Goal: Task Accomplishment & Management: Manage account settings

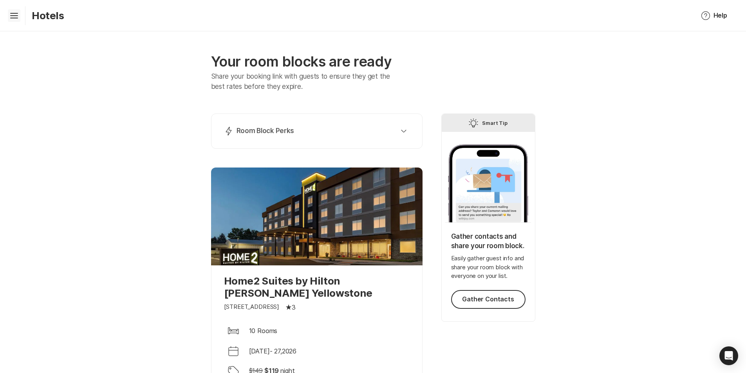
click at [13, 14] on icon "Hamburger" at bounding box center [14, 15] width 13 height 13
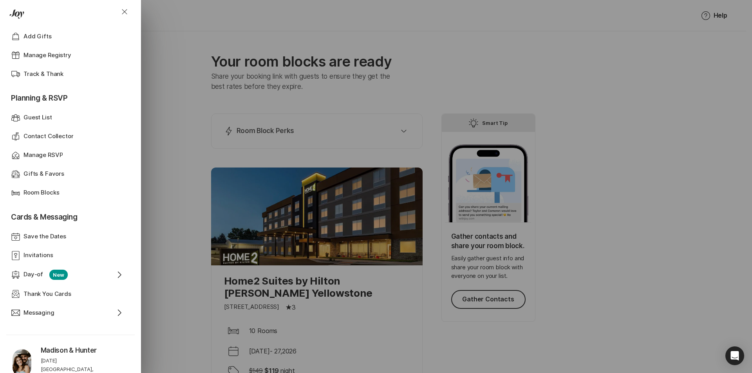
scroll to position [196, 0]
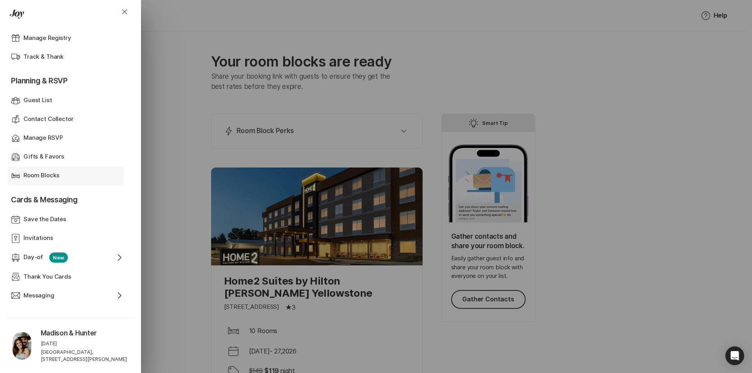
click at [51, 177] on p "Room Blocks" at bounding box center [42, 175] width 36 height 9
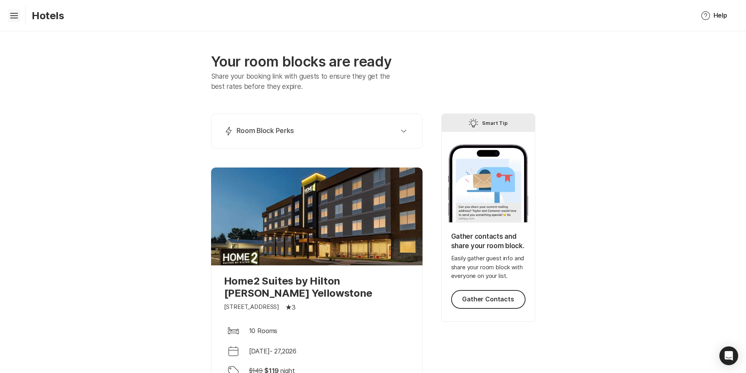
click at [10, 18] on icon "Hamburger" at bounding box center [14, 15] width 13 height 13
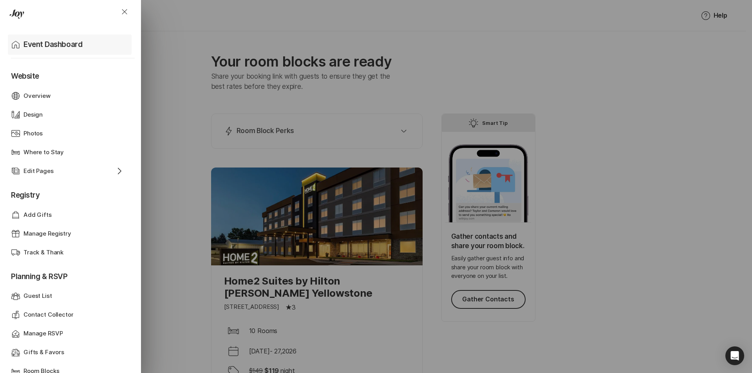
click at [49, 36] on div "Home Event Dashboard" at bounding box center [71, 44] width 121 height 20
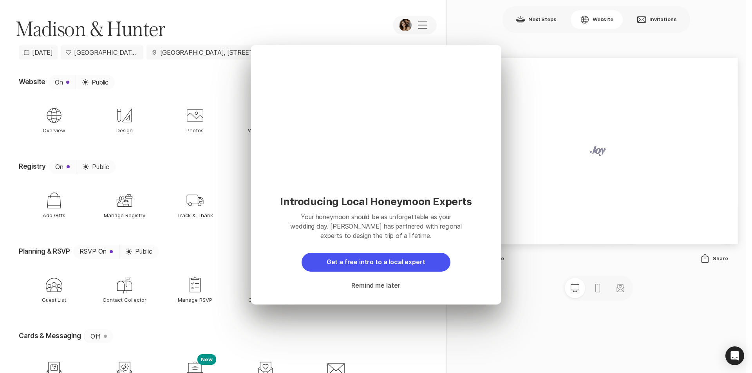
click at [383, 287] on button "Remind me later" at bounding box center [376, 286] width 68 height 19
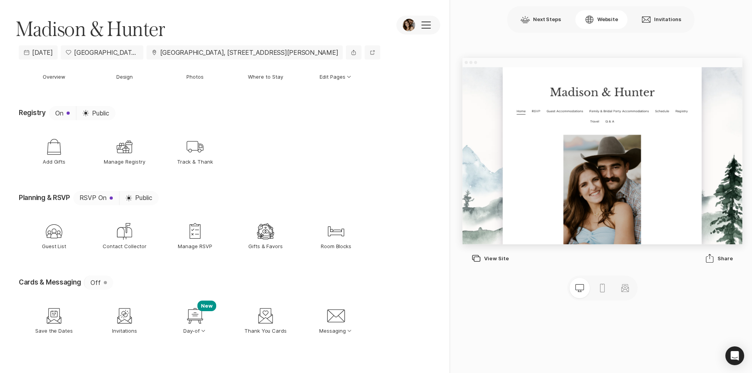
scroll to position [60, 0]
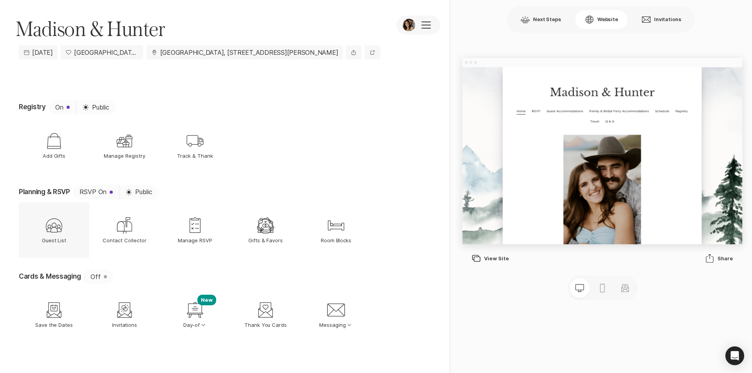
click at [58, 224] on icon "Guest List" at bounding box center [54, 225] width 19 height 19
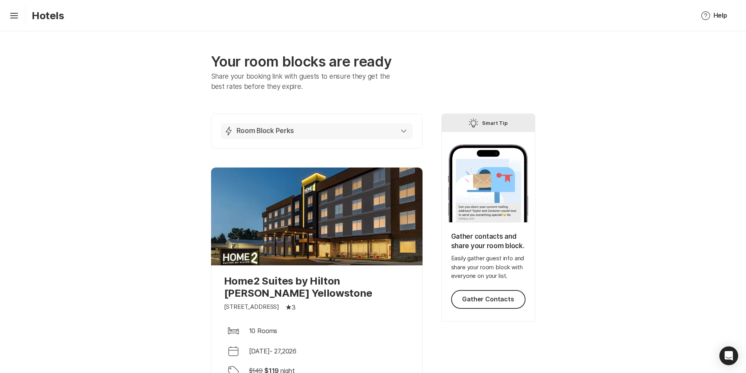
click at [275, 132] on p "Room Block Perks" at bounding box center [266, 131] width 58 height 9
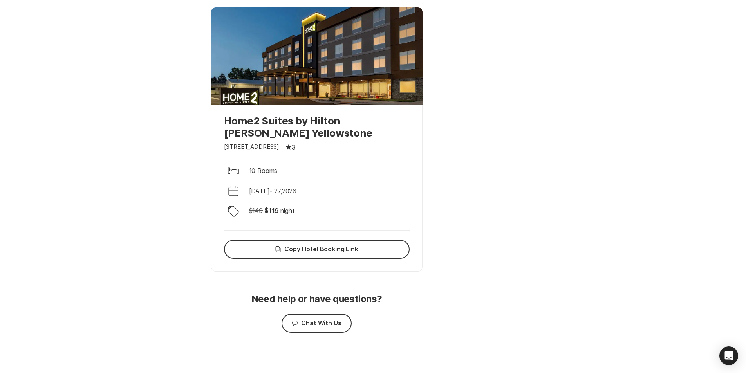
scroll to position [503, 0]
click at [296, 94] on div at bounding box center [317, 56] width 212 height 98
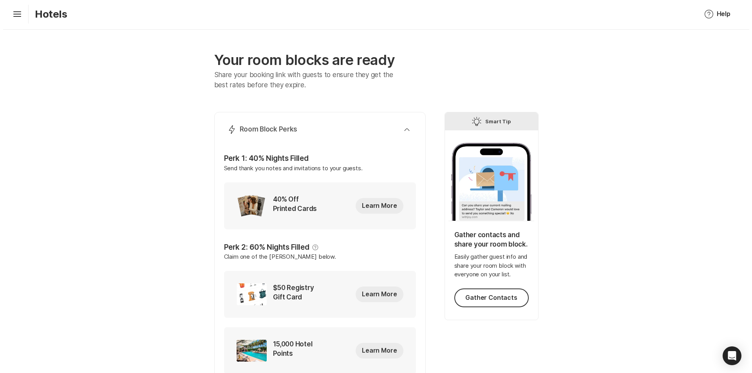
scroll to position [0, 0]
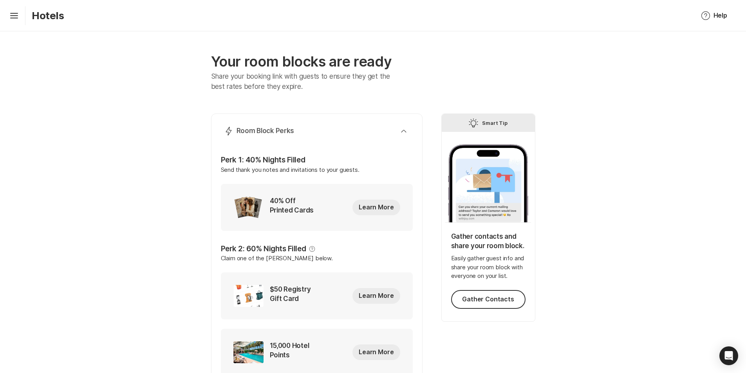
click at [51, 19] on p "Hotels" at bounding box center [48, 15] width 33 height 12
click at [13, 20] on icon "Hamburger" at bounding box center [14, 15] width 13 height 13
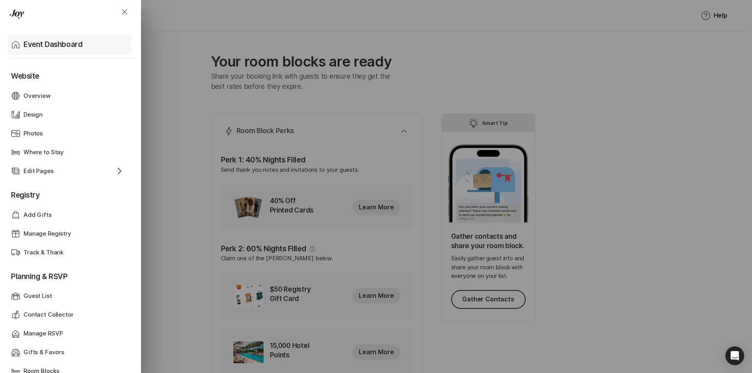
click at [22, 44] on div "Home Event Dashboard" at bounding box center [71, 44] width 121 height 20
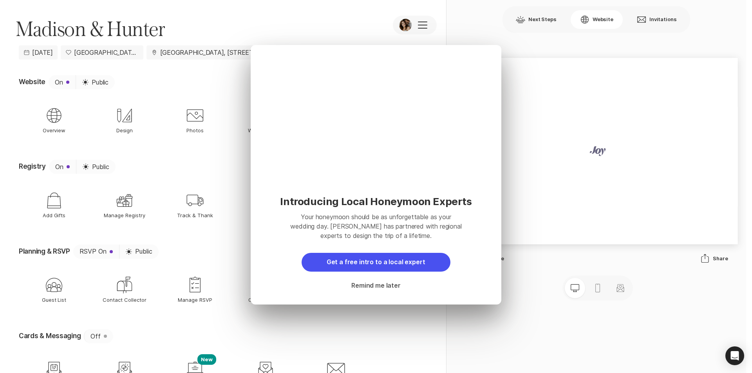
click at [373, 290] on button "Remind me later" at bounding box center [376, 286] width 68 height 19
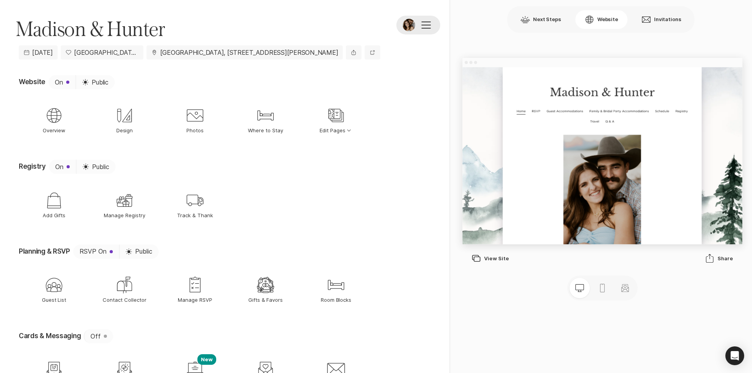
click at [427, 25] on span at bounding box center [425, 25] width 9 height 1
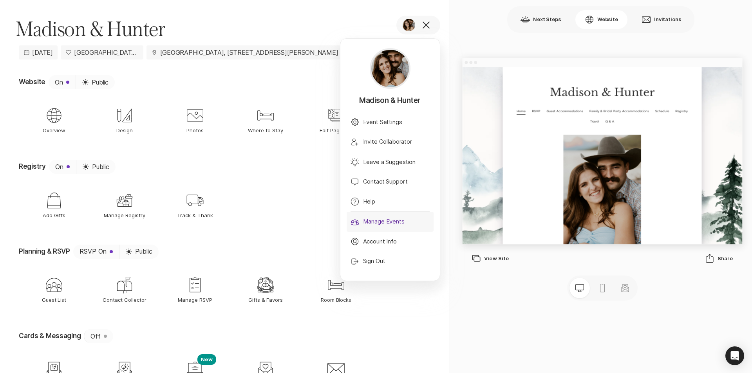
click at [391, 224] on p "Manage Events" at bounding box center [384, 221] width 42 height 9
